Goal: Task Accomplishment & Management: Use online tool/utility

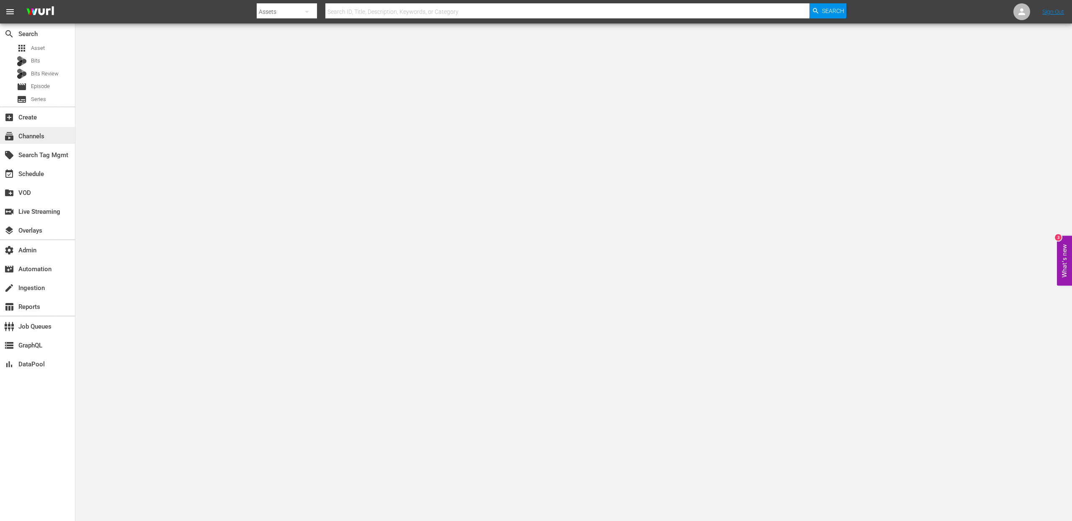
click at [27, 131] on div "subscriptions Channels" at bounding box center [23, 135] width 47 height 8
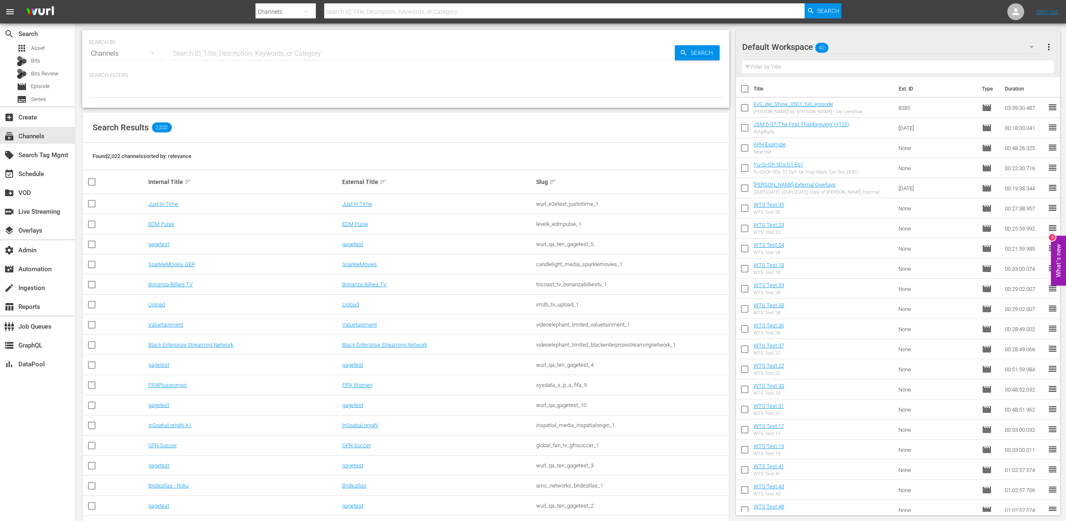
click at [208, 55] on input "text" at bounding box center [423, 54] width 504 height 20
paste input "aenetworks_ae_1"
type input "aenetworks_ae_1"
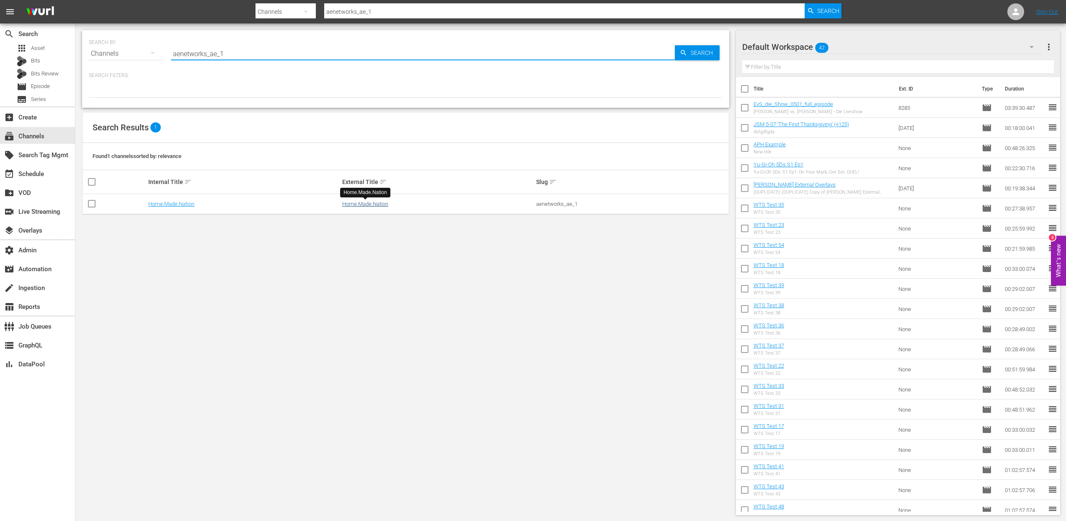
type input "aenetworks_ae_1"
click at [357, 206] on link "Home.Made.Nation" at bounding box center [365, 204] width 46 height 6
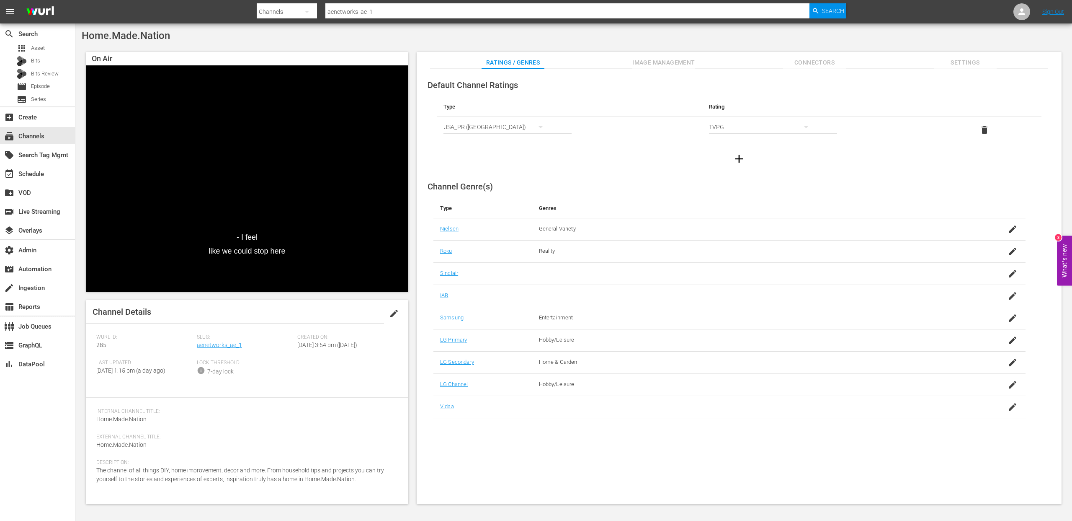
click at [664, 65] on span "Image Management" at bounding box center [664, 62] width 63 height 10
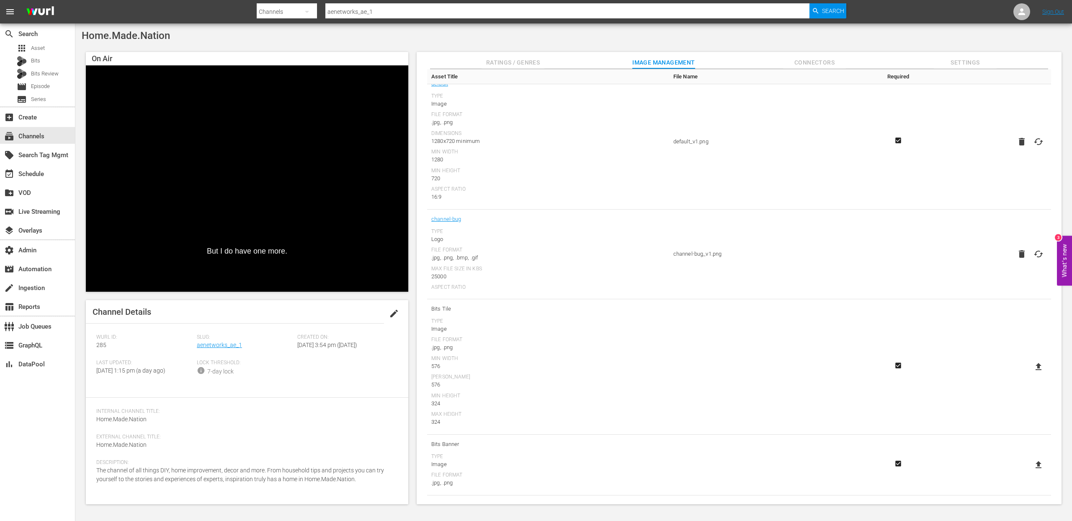
scroll to position [63, 0]
click at [804, 66] on span "Connectors" at bounding box center [814, 62] width 63 height 10
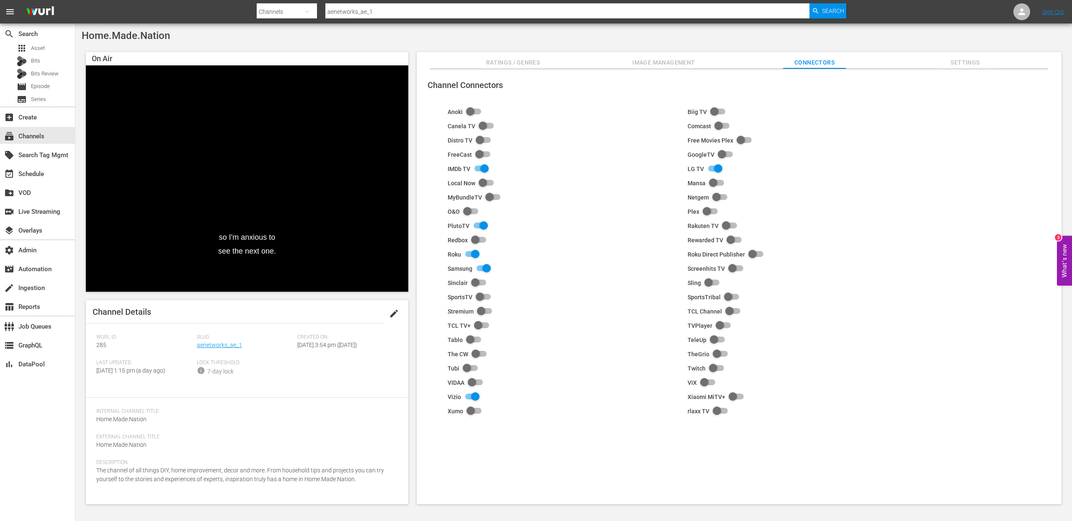
click at [963, 65] on span "Settings" at bounding box center [965, 62] width 63 height 10
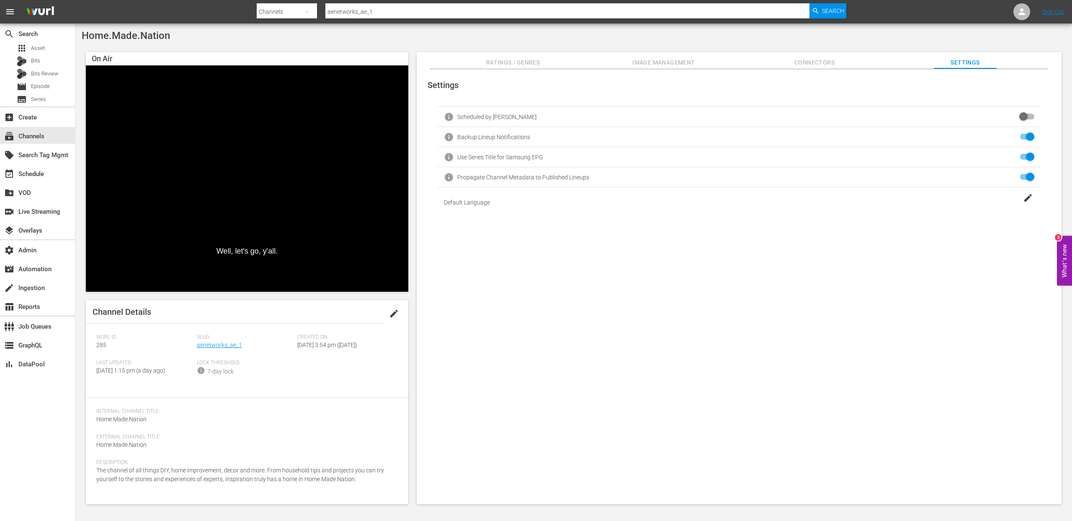
click at [803, 64] on span "Connectors" at bounding box center [814, 62] width 63 height 10
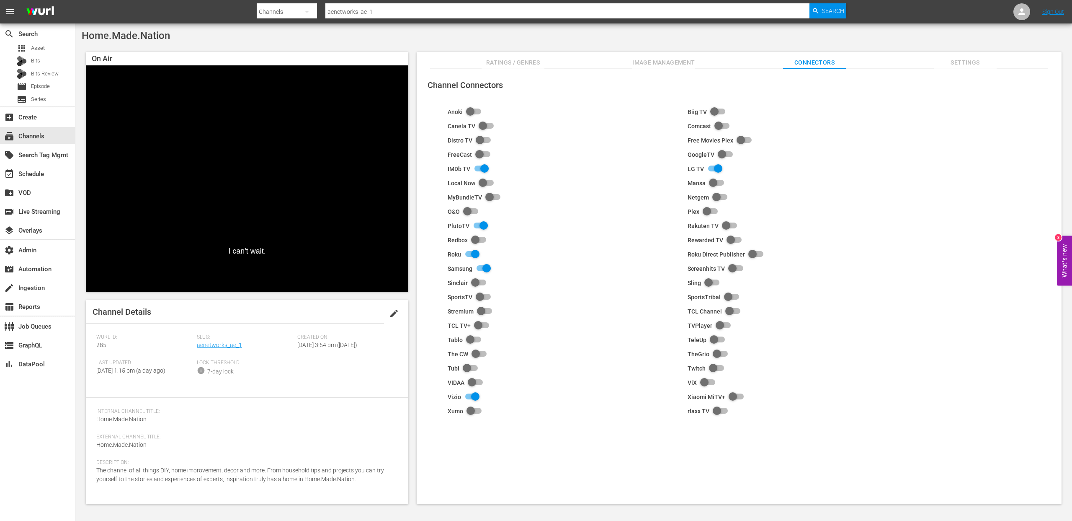
click at [500, 62] on span "Ratings / Genres" at bounding box center [513, 62] width 63 height 10
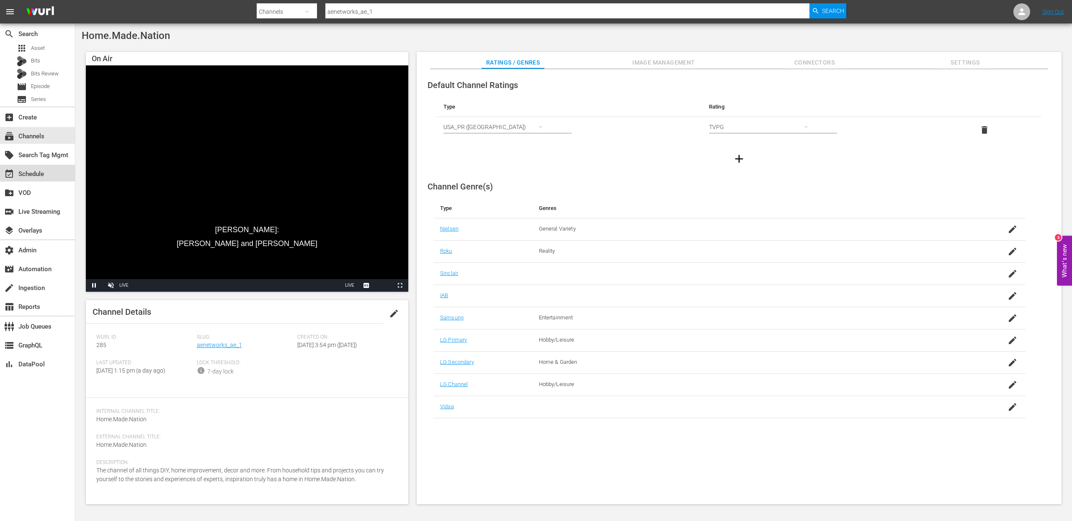
click at [39, 174] on div "event_available Schedule" at bounding box center [23, 173] width 47 height 8
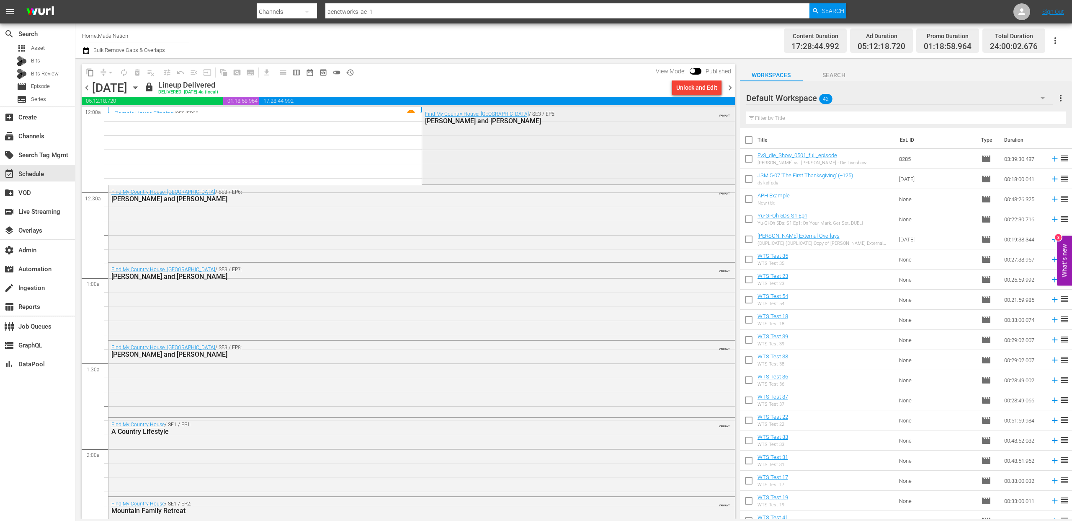
click at [606, 163] on div "Find My Country House: Australia / SE3 / EP5: Alex and Hayley VARIANT" at bounding box center [578, 144] width 313 height 75
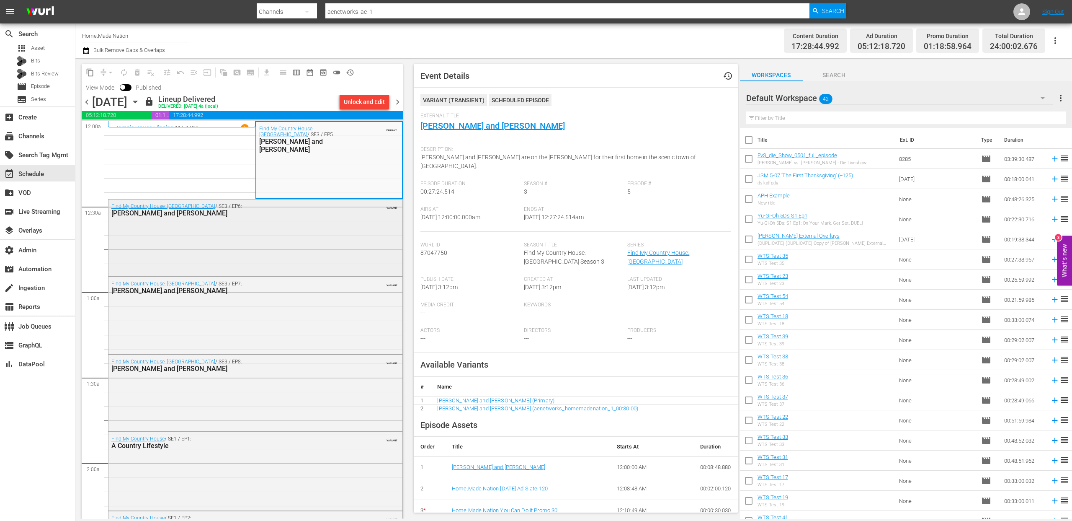
click at [214, 252] on div "Find My Country House: Australia / SE3 / EP6: Geoff and Glenda VARIANT" at bounding box center [256, 236] width 294 height 75
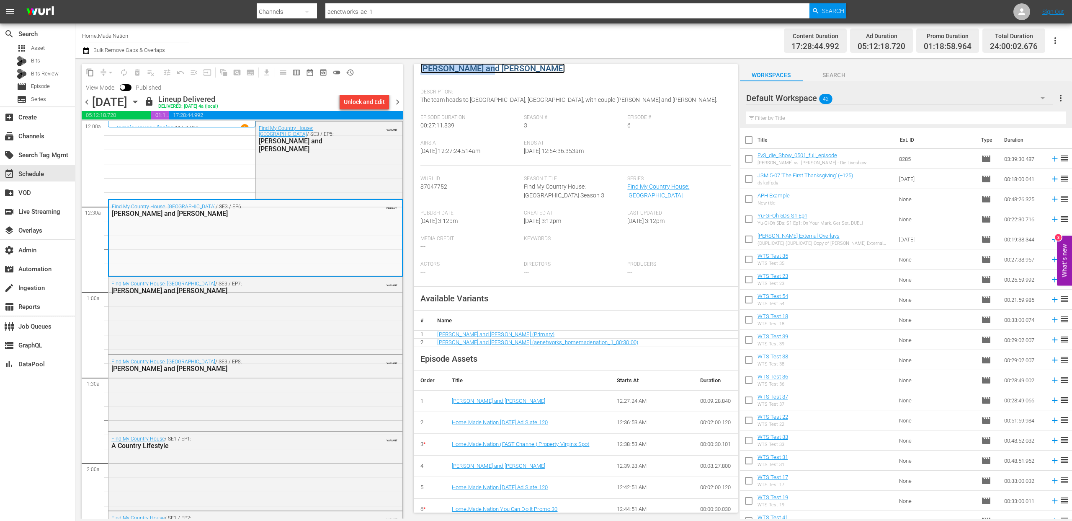
scroll to position [152, 0]
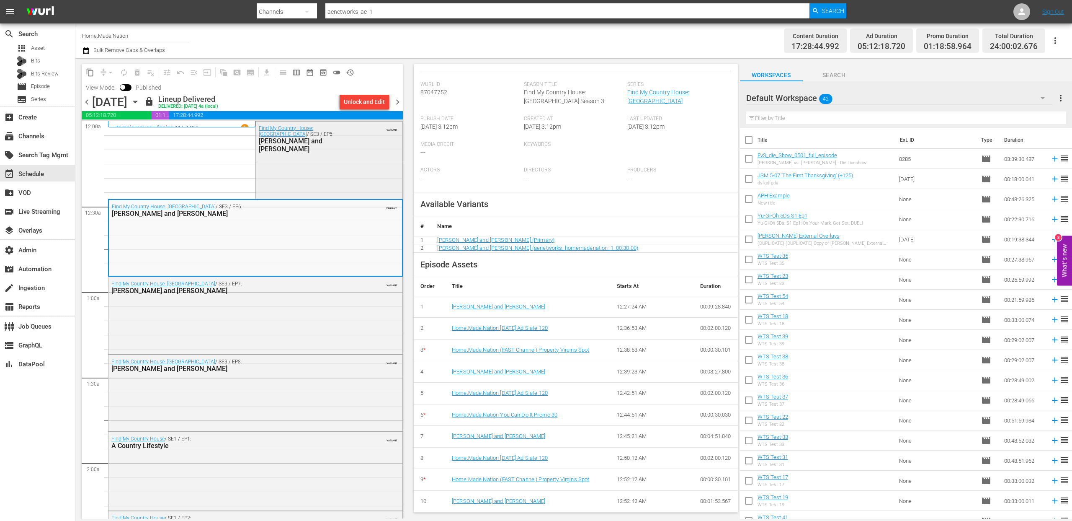
click at [300, 158] on div "Find My Country House: Australia / SE3 / EP5: Alex and Hayley VARIANT" at bounding box center [329, 158] width 147 height 75
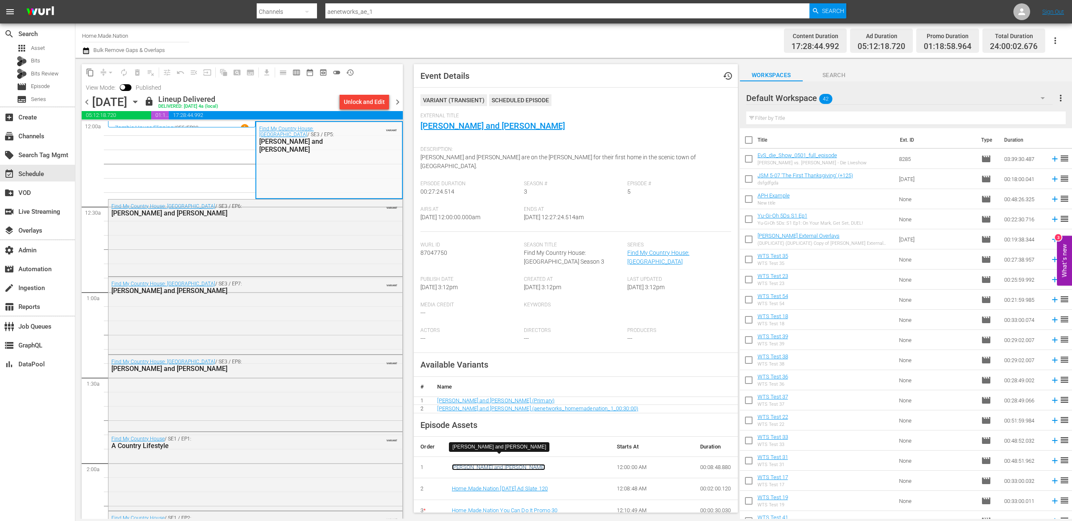
click at [473, 464] on link "Alex and Hayley" at bounding box center [498, 467] width 93 height 6
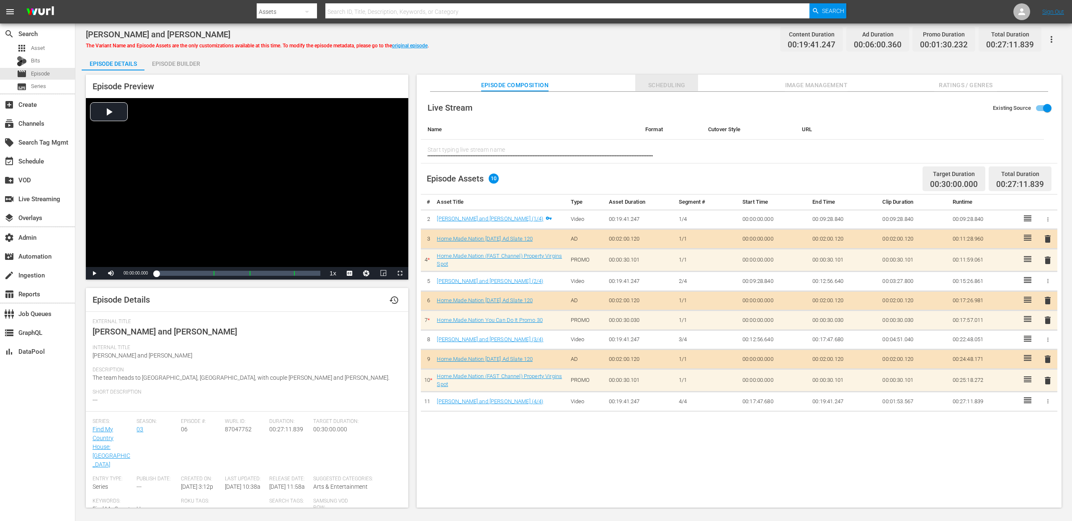
click at [651, 87] on span "Scheduling" at bounding box center [667, 85] width 63 height 10
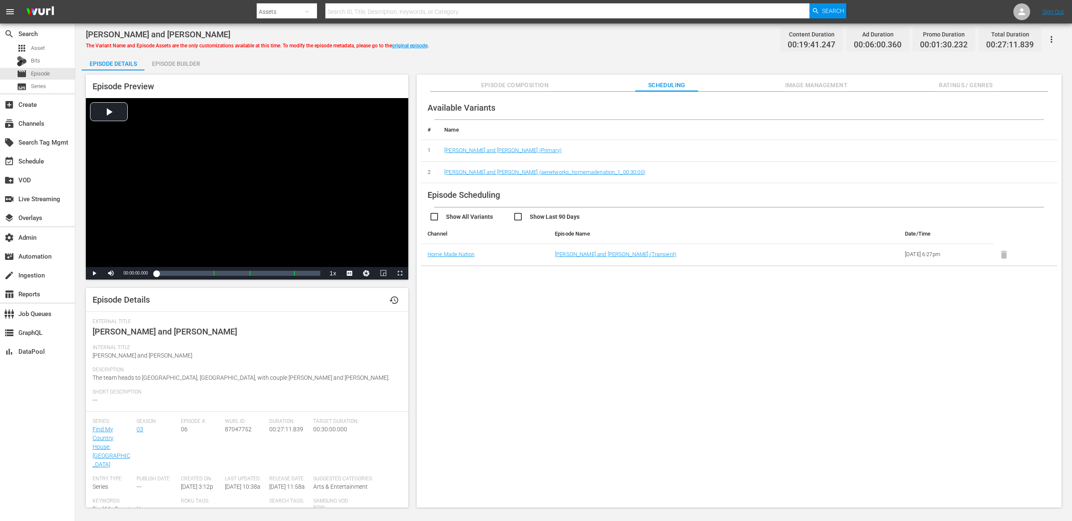
click at [837, 87] on span "Image Management" at bounding box center [816, 85] width 63 height 10
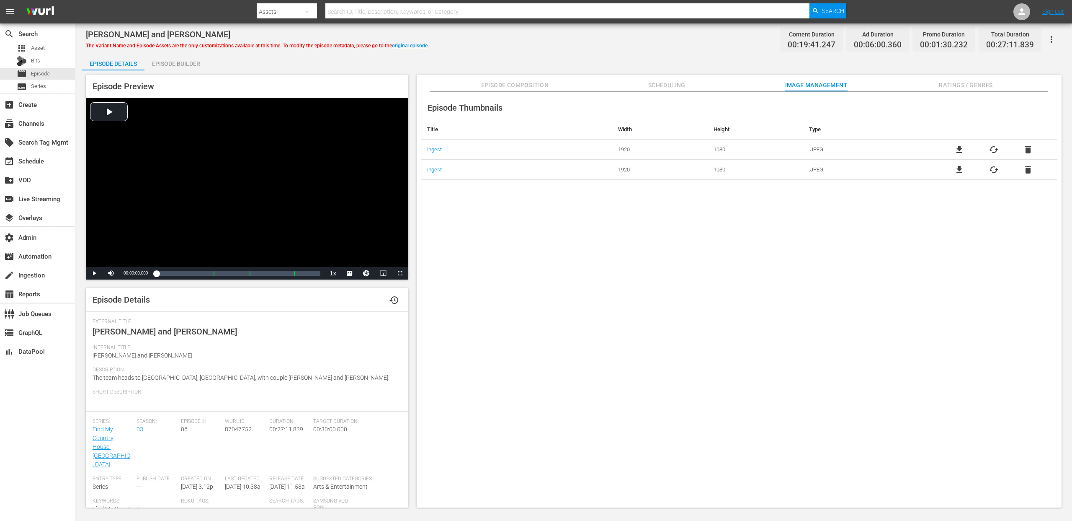
click at [180, 59] on div "Episode Builder" at bounding box center [176, 64] width 63 height 20
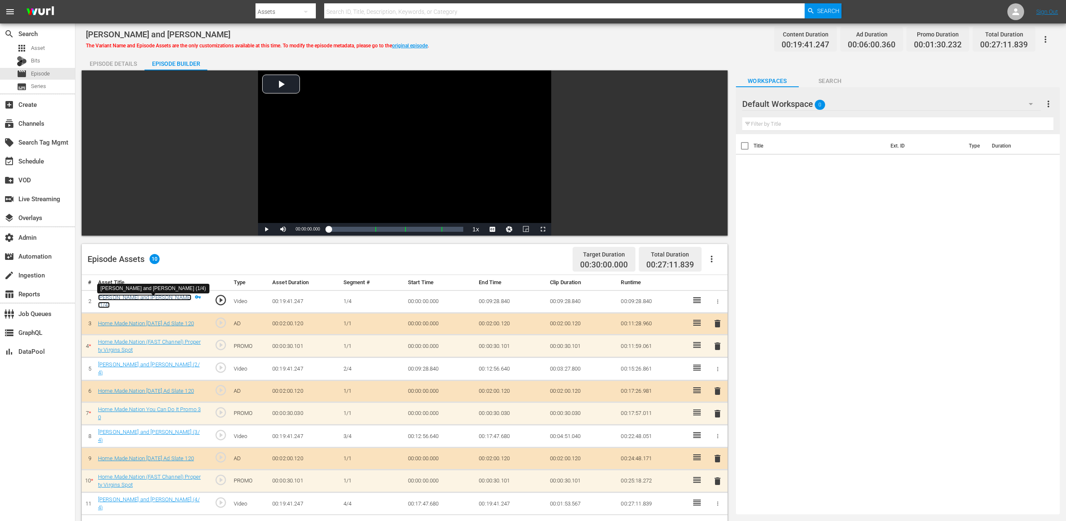
click at [134, 301] on link "[PERSON_NAME] and [PERSON_NAME] (1/4)" at bounding box center [144, 301] width 93 height 14
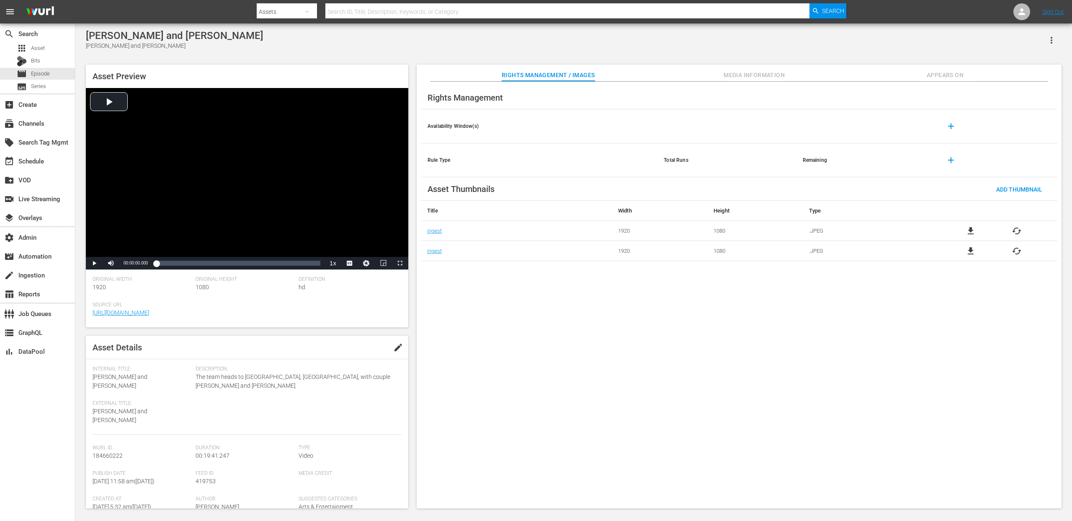
click at [759, 80] on span "Media Information" at bounding box center [754, 75] width 63 height 10
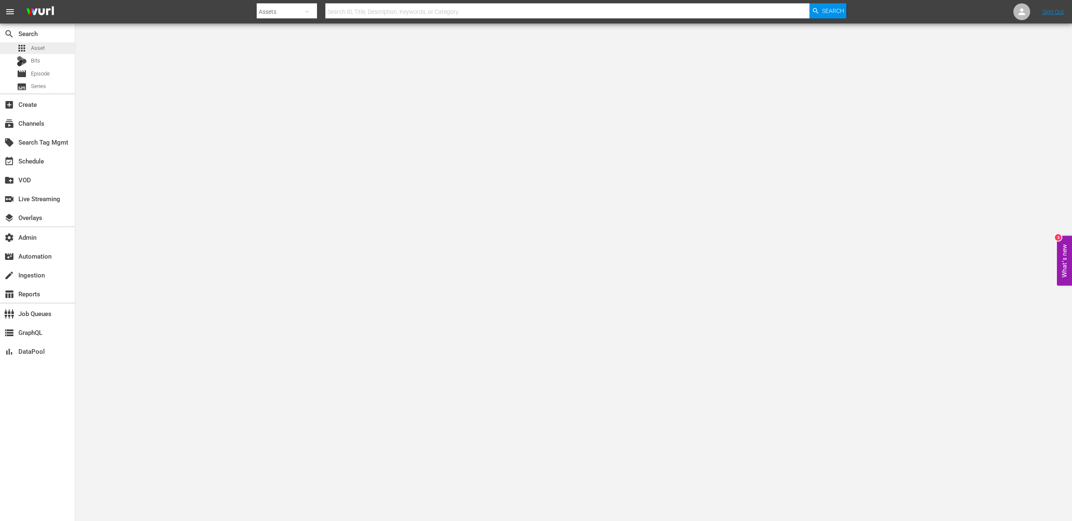
click at [42, 48] on span "Asset" at bounding box center [38, 48] width 14 height 8
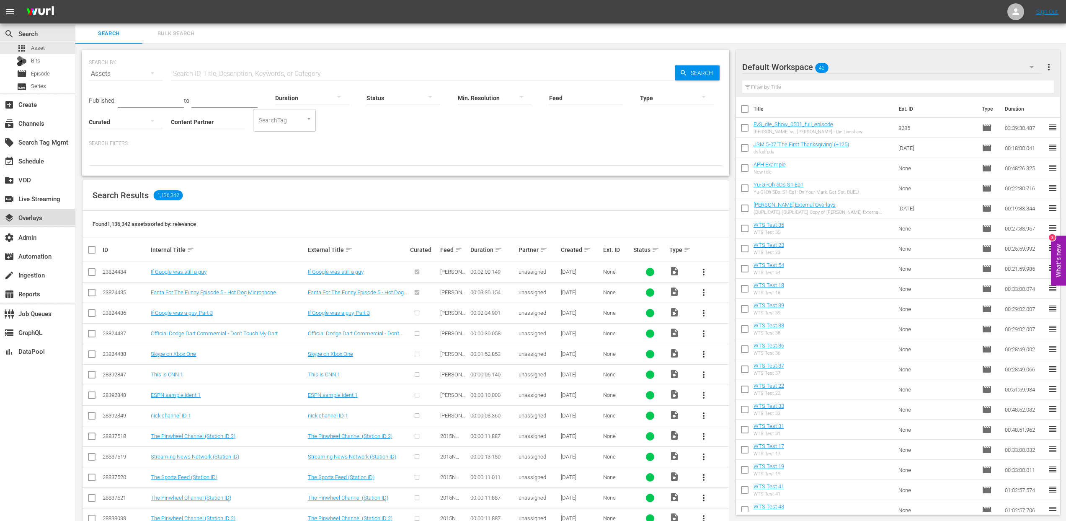
click at [33, 220] on div "layers Overlays" at bounding box center [23, 216] width 47 height 8
